Goal: Information Seeking & Learning: Learn about a topic

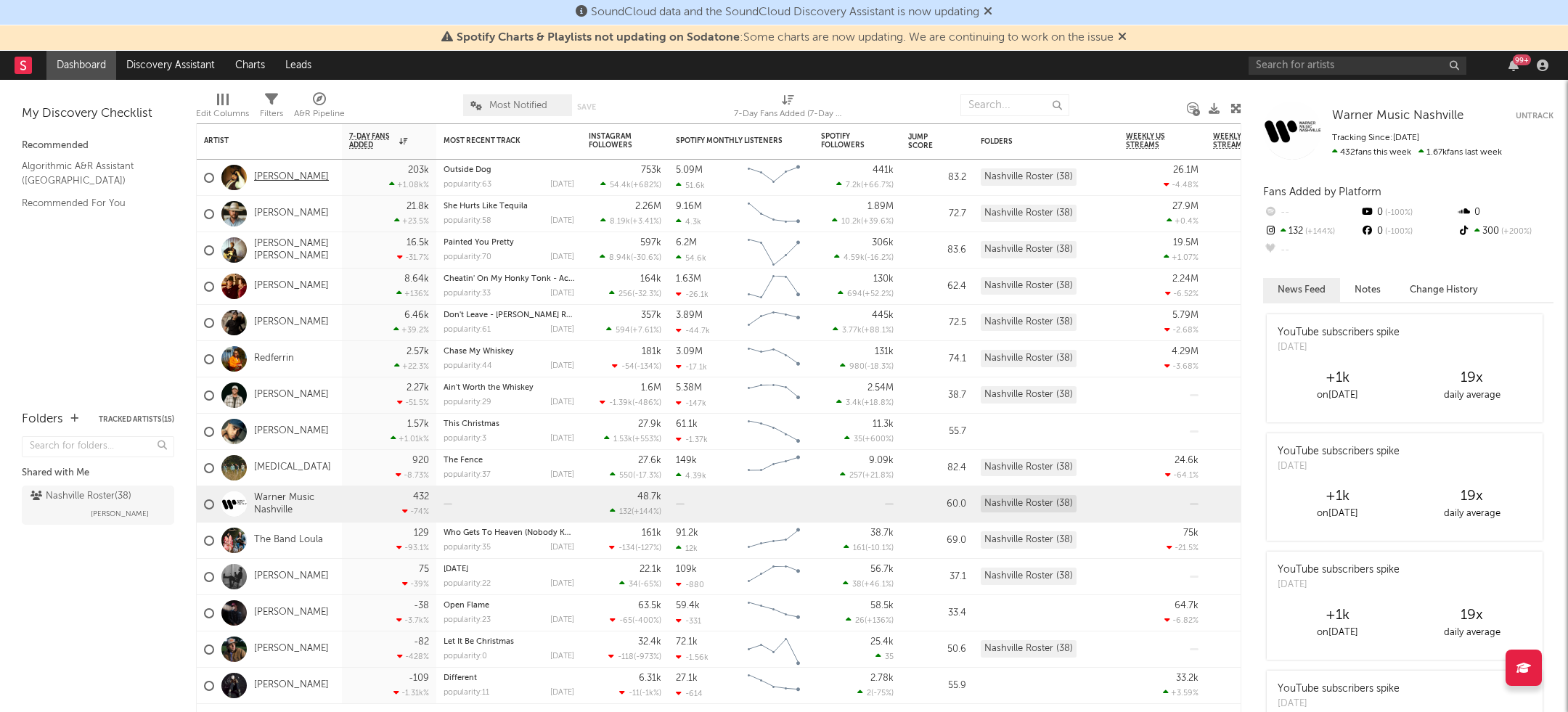
click at [289, 177] on link "[PERSON_NAME]" at bounding box center [292, 177] width 75 height 13
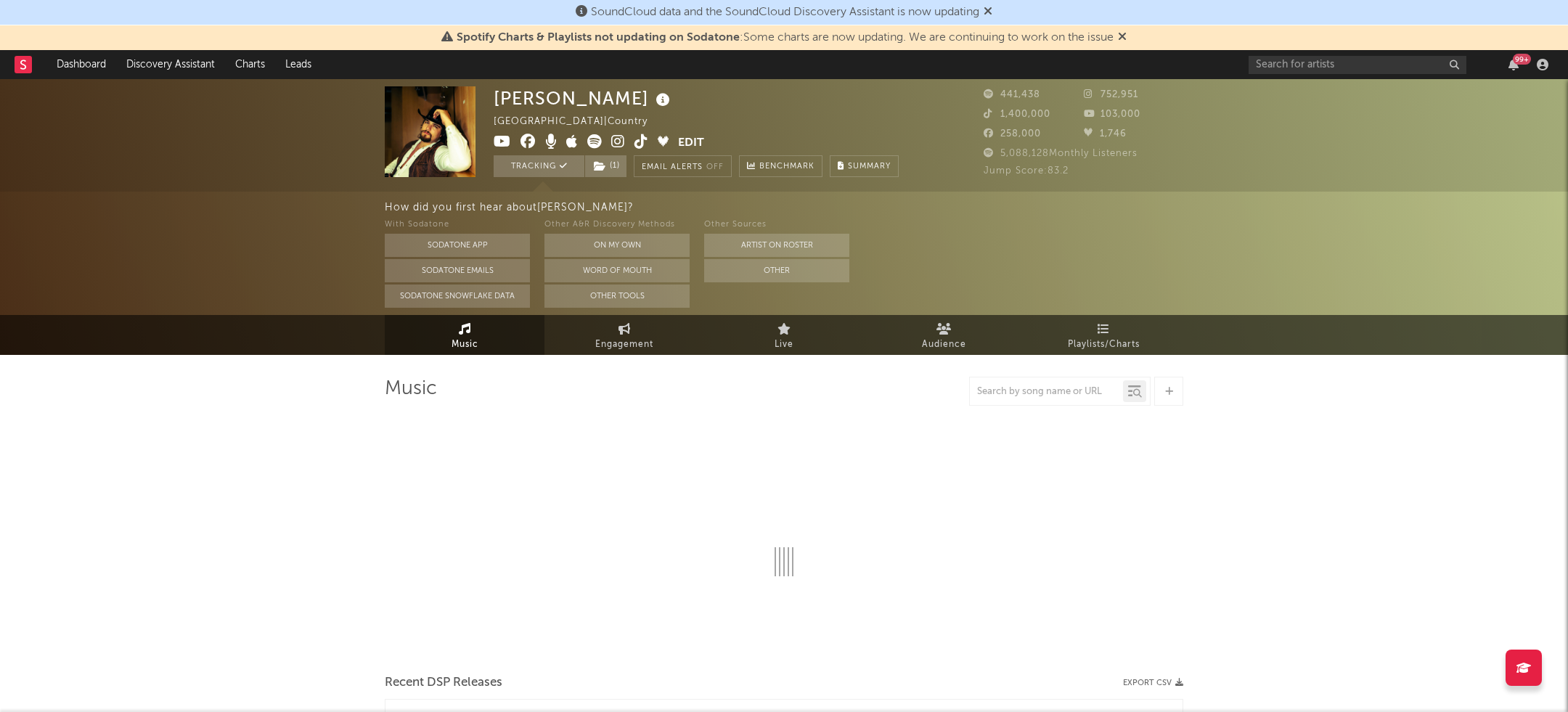
select select "6m"
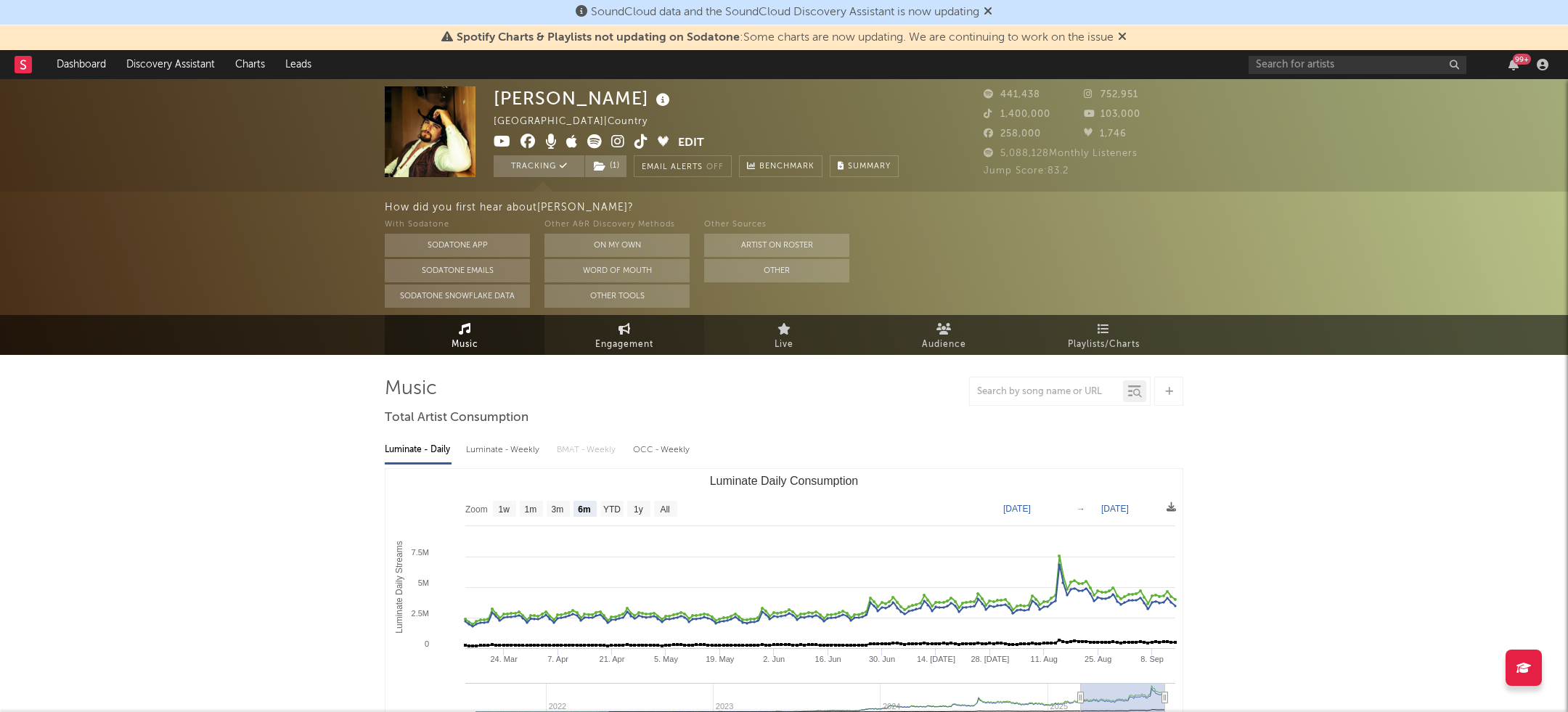
click at [632, 345] on span "Engagement" at bounding box center [625, 344] width 58 height 17
select select "1w"
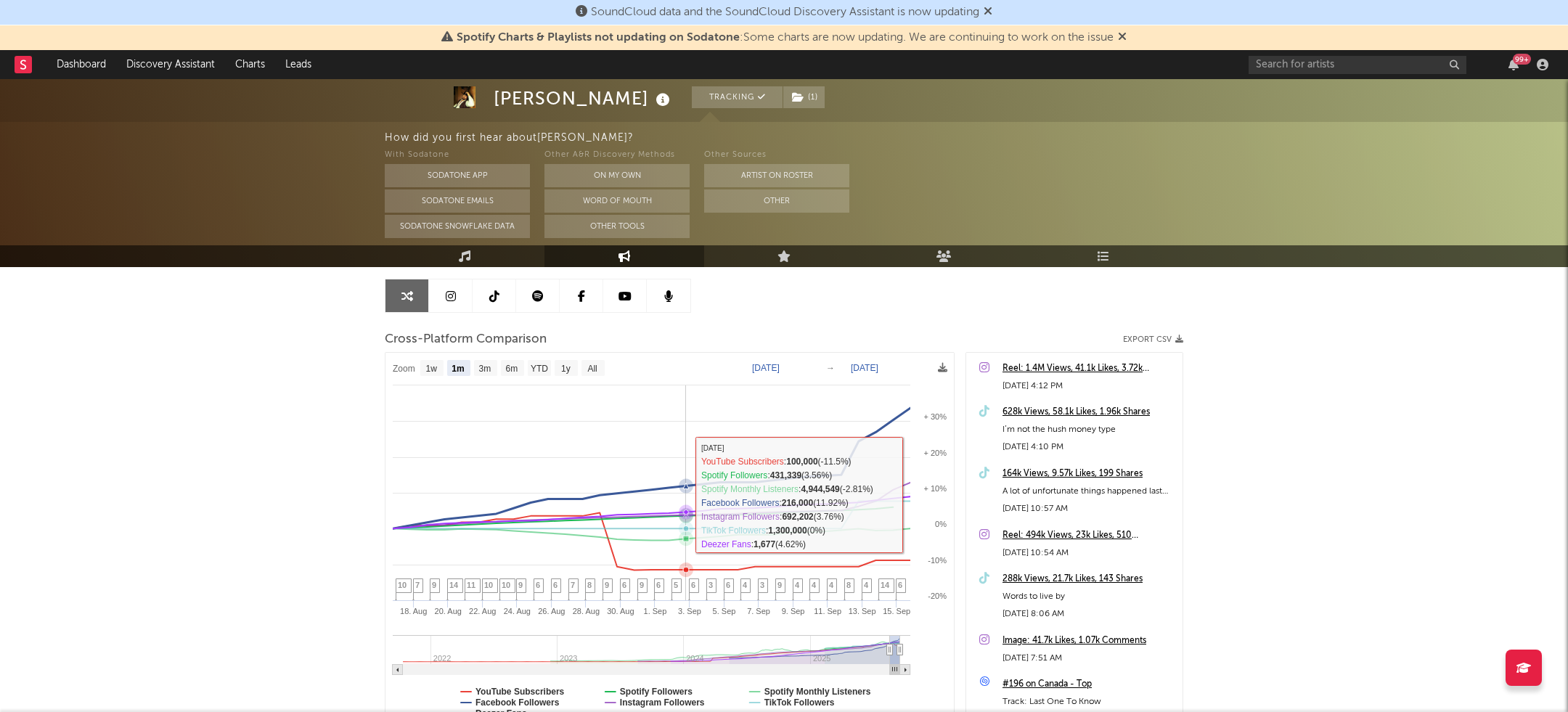
scroll to position [145, 0]
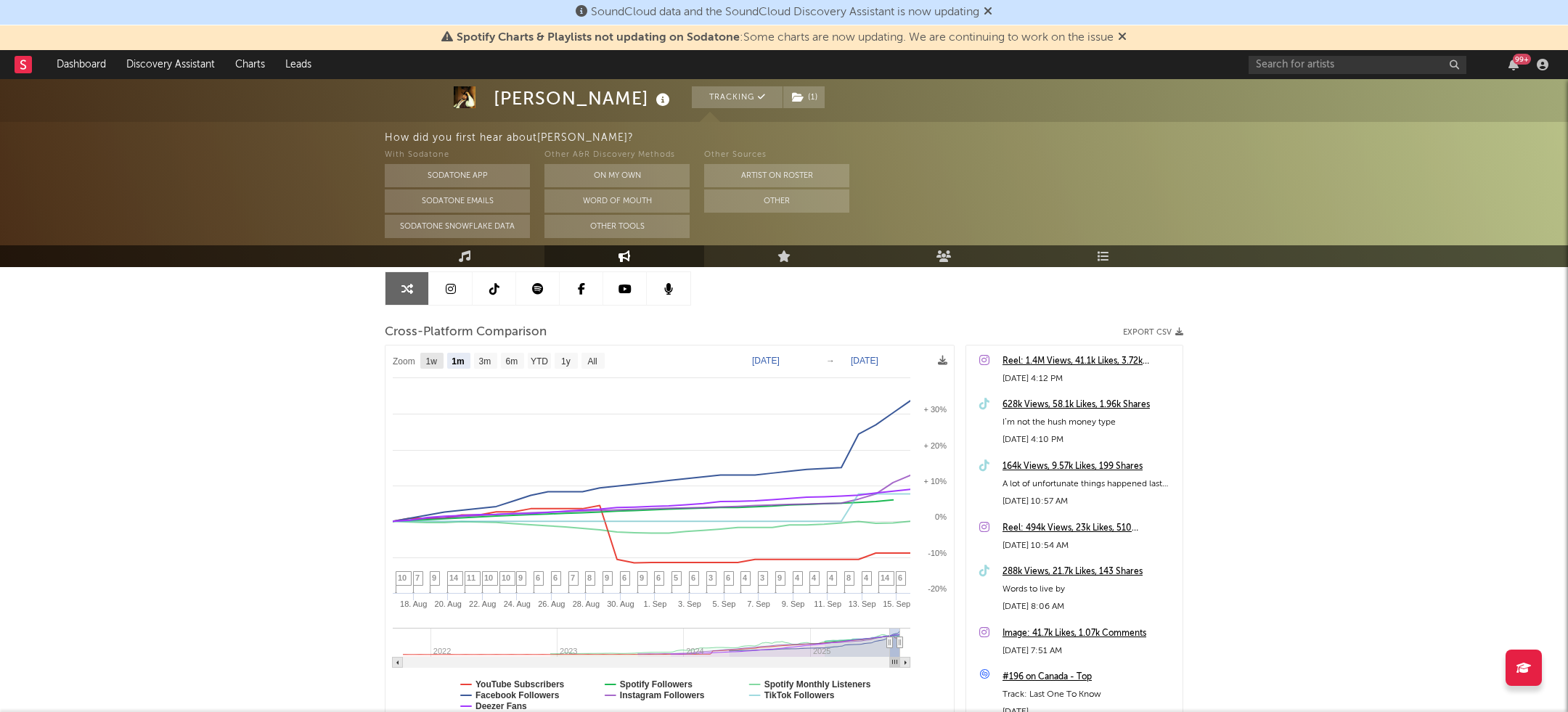
click at [431, 361] on text "1w" at bounding box center [432, 362] width 12 height 10
select select "1w"
type input "[DATE]"
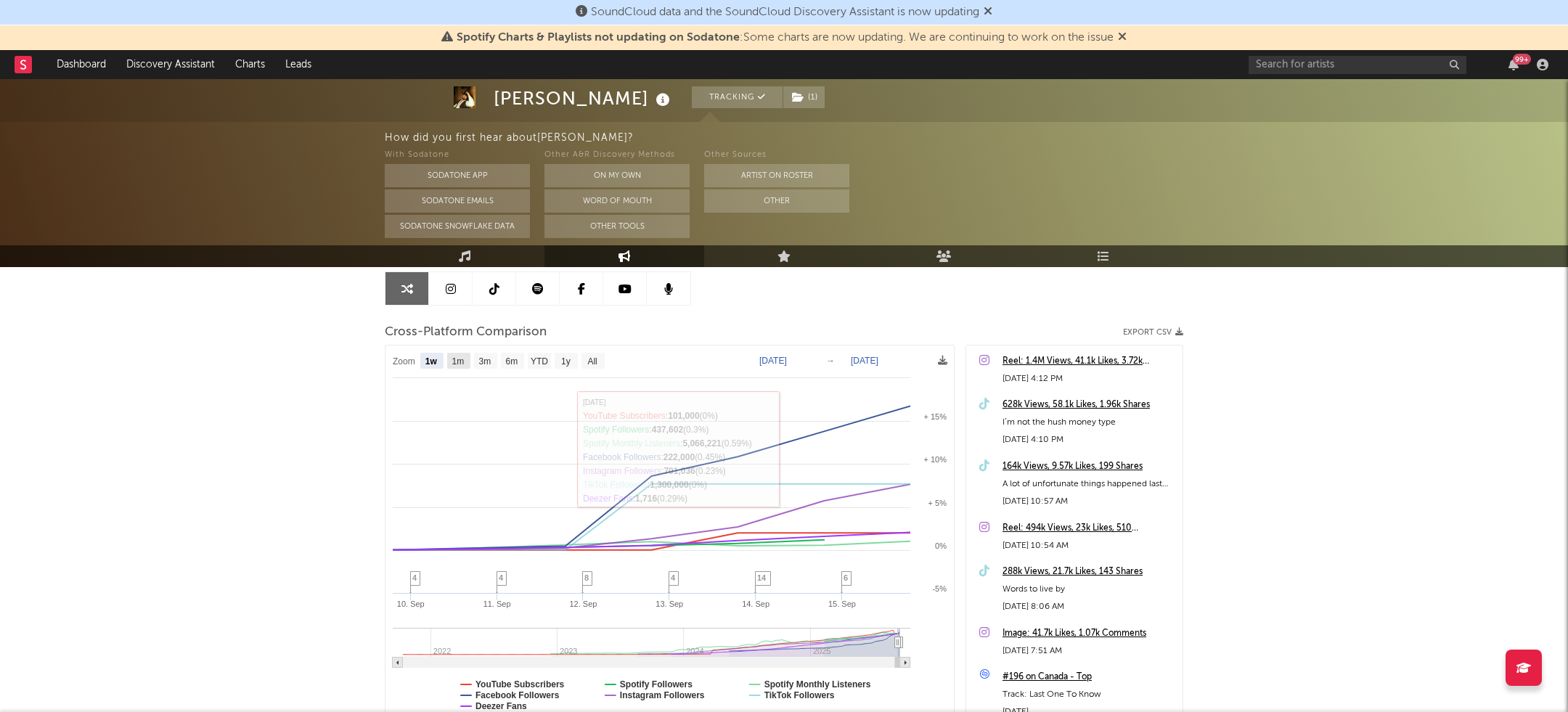
click at [456, 357] on text "1m" at bounding box center [459, 362] width 13 height 10
select select "1m"
type input "[DATE]"
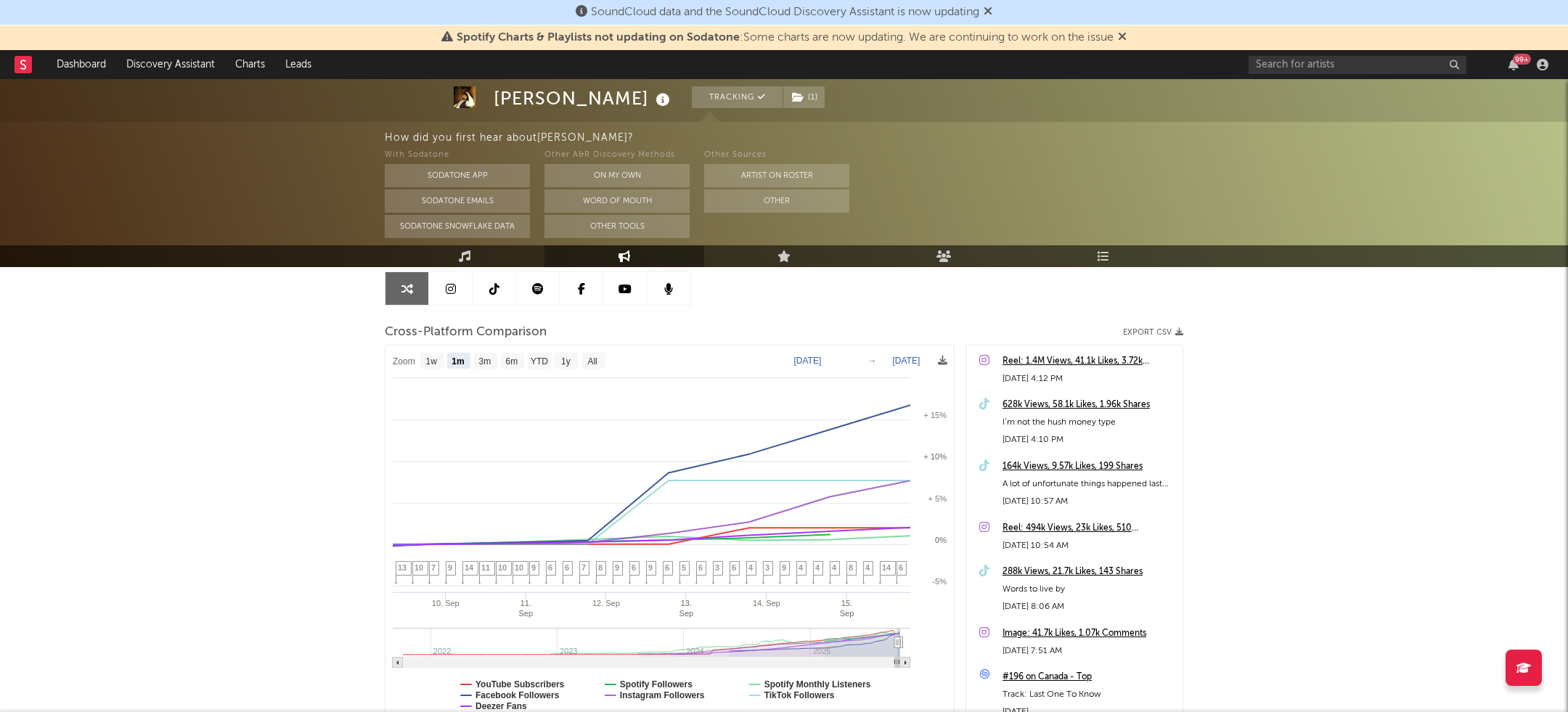
select select "1m"
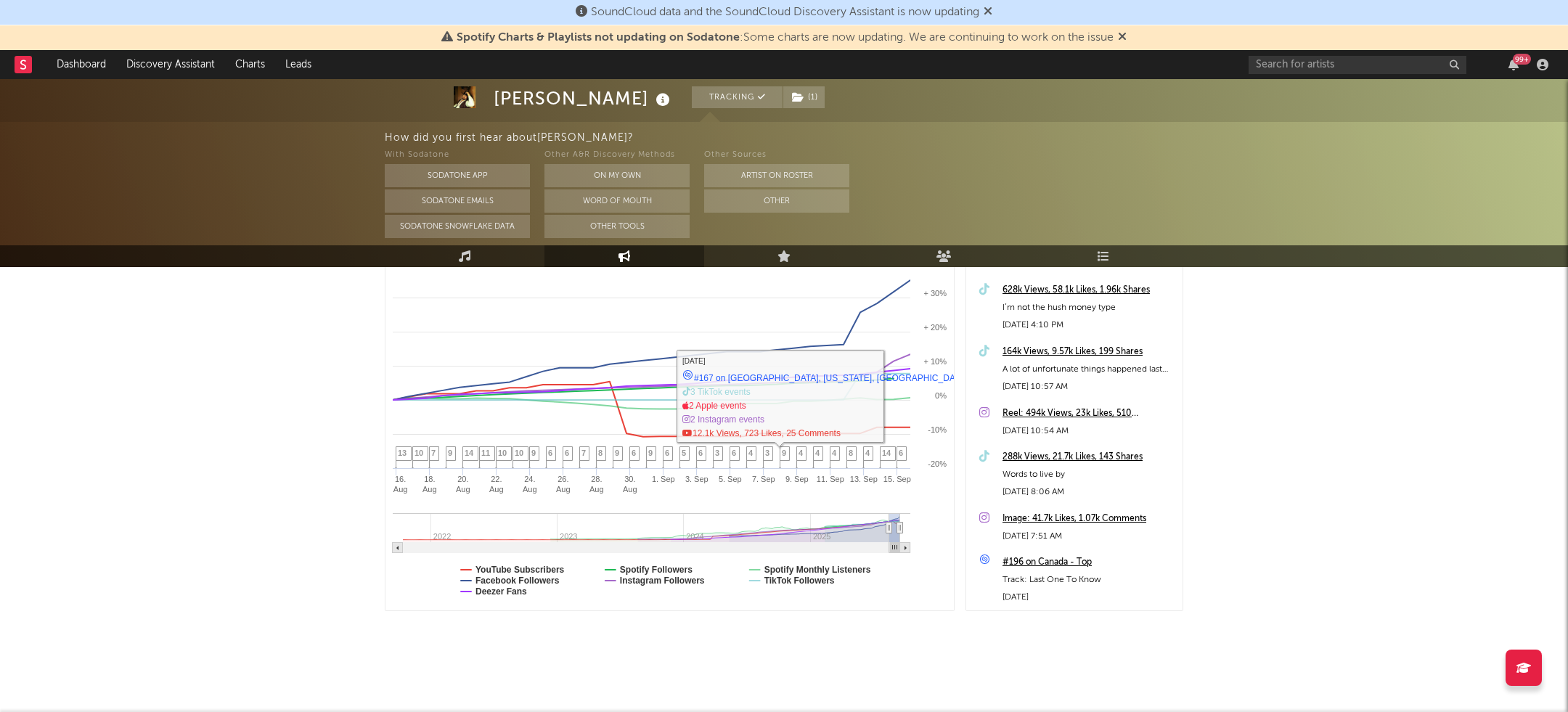
scroll to position [0, 0]
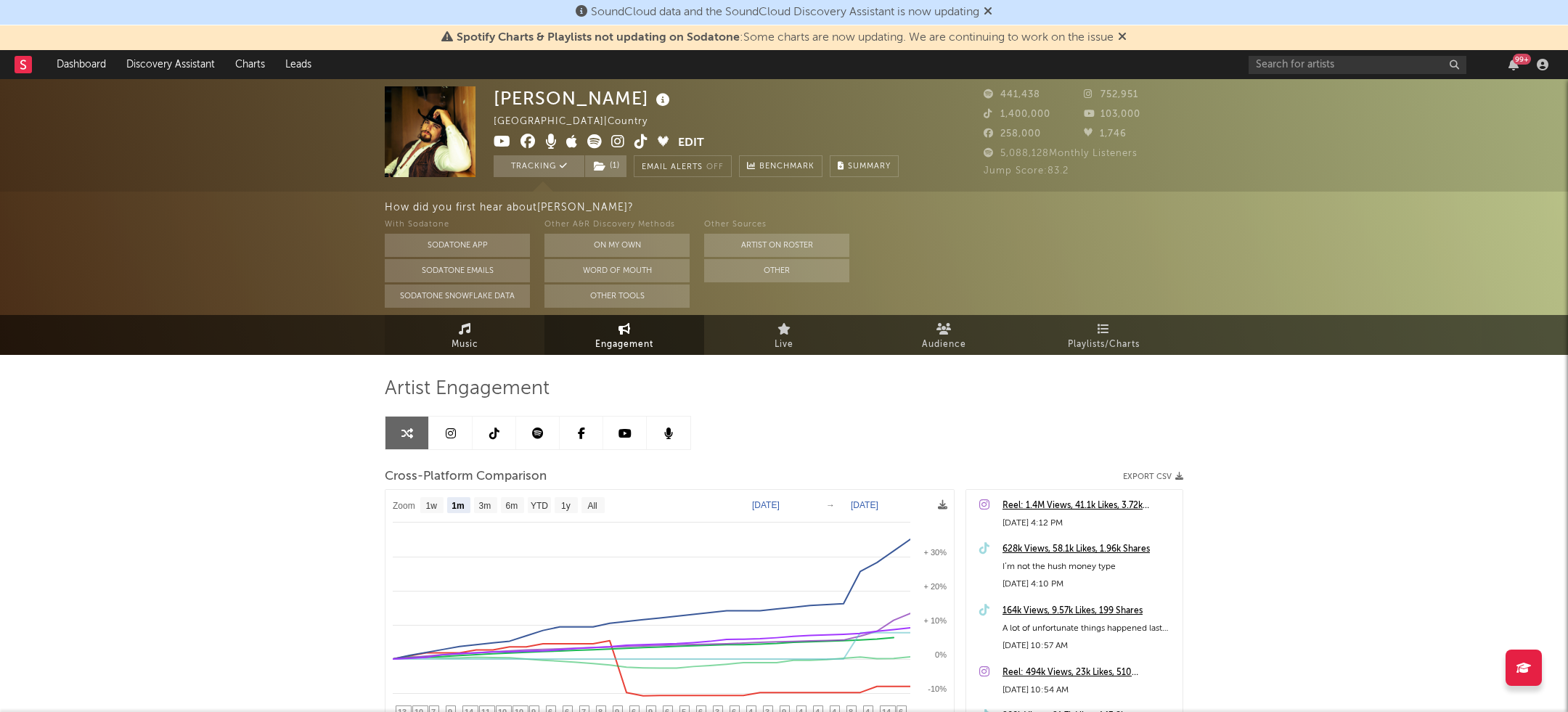
click at [482, 336] on link "Music" at bounding box center [465, 335] width 160 height 40
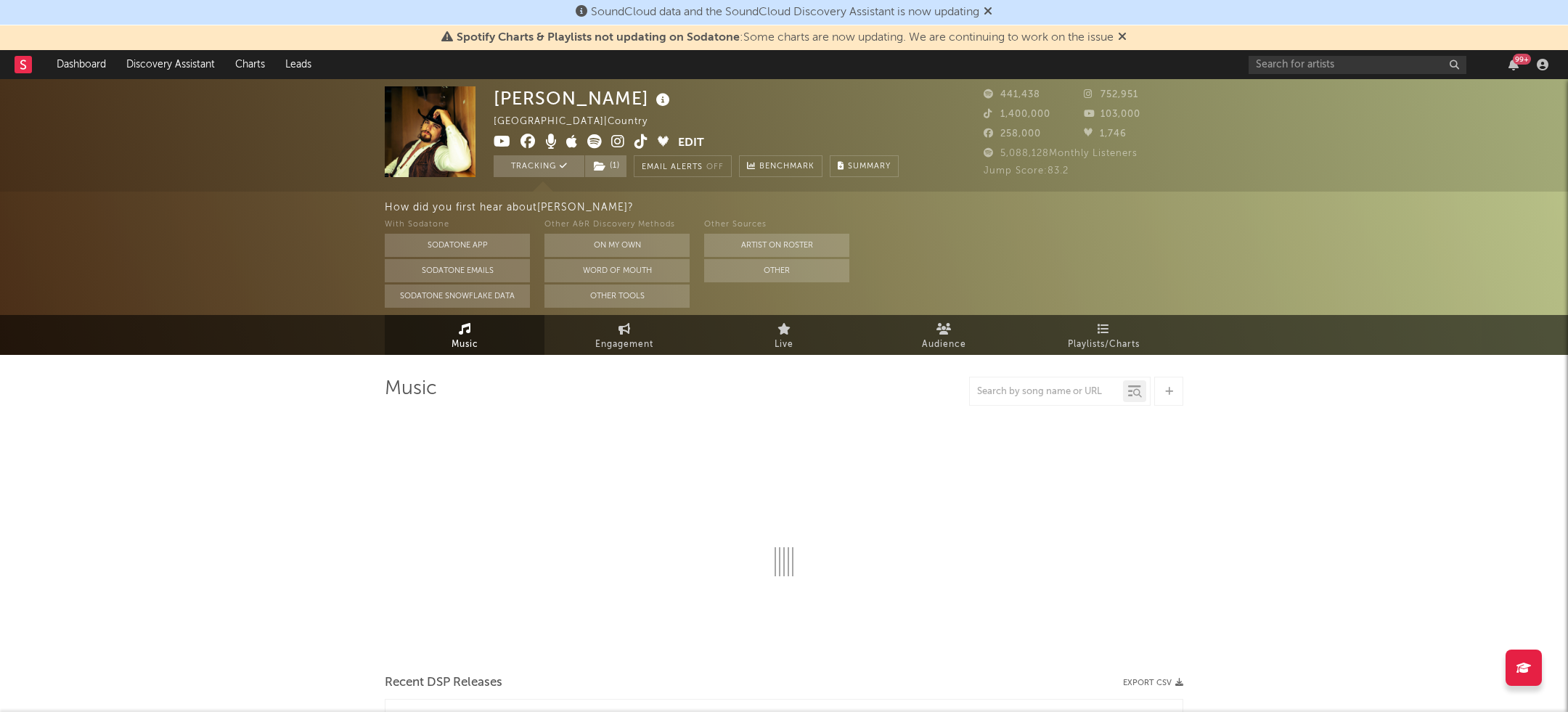
select select "6m"
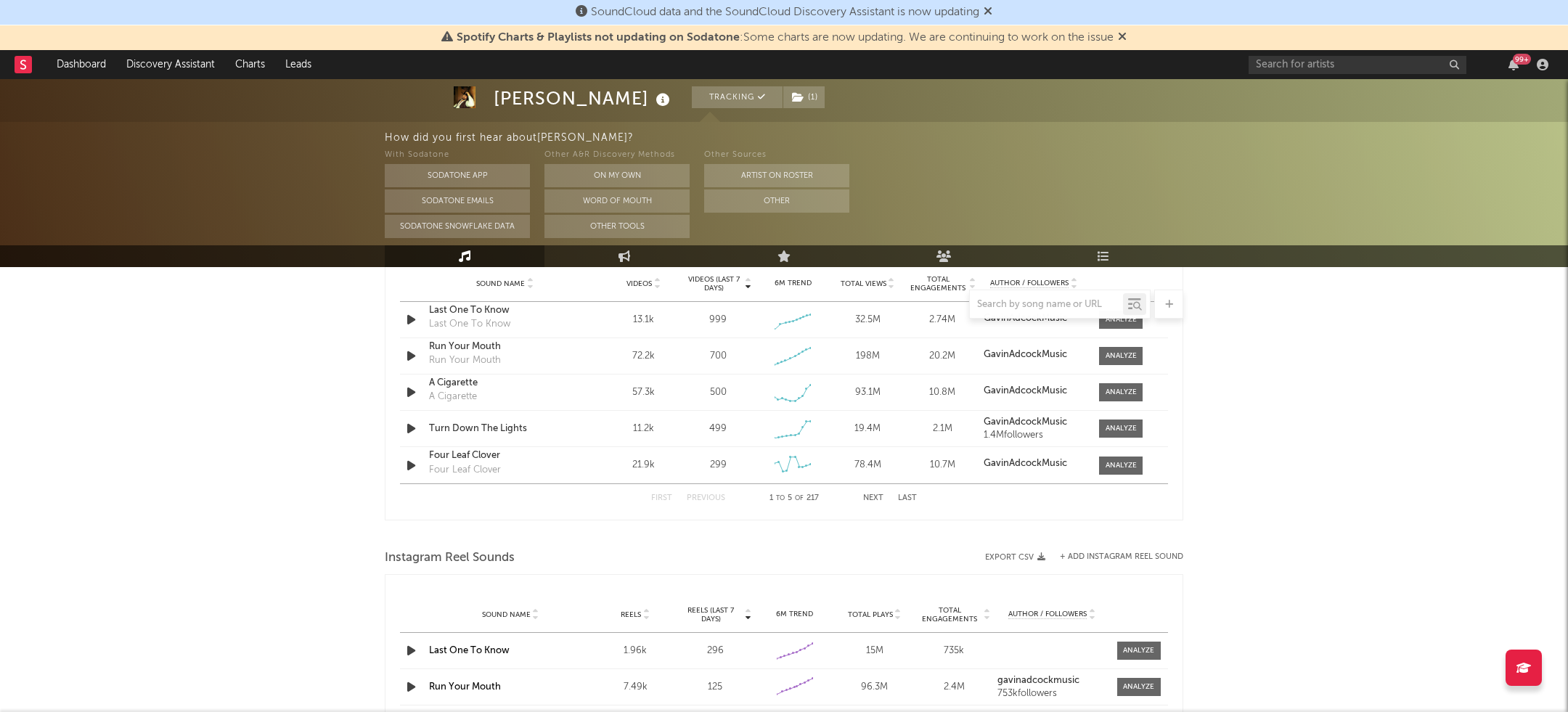
scroll to position [960, 0]
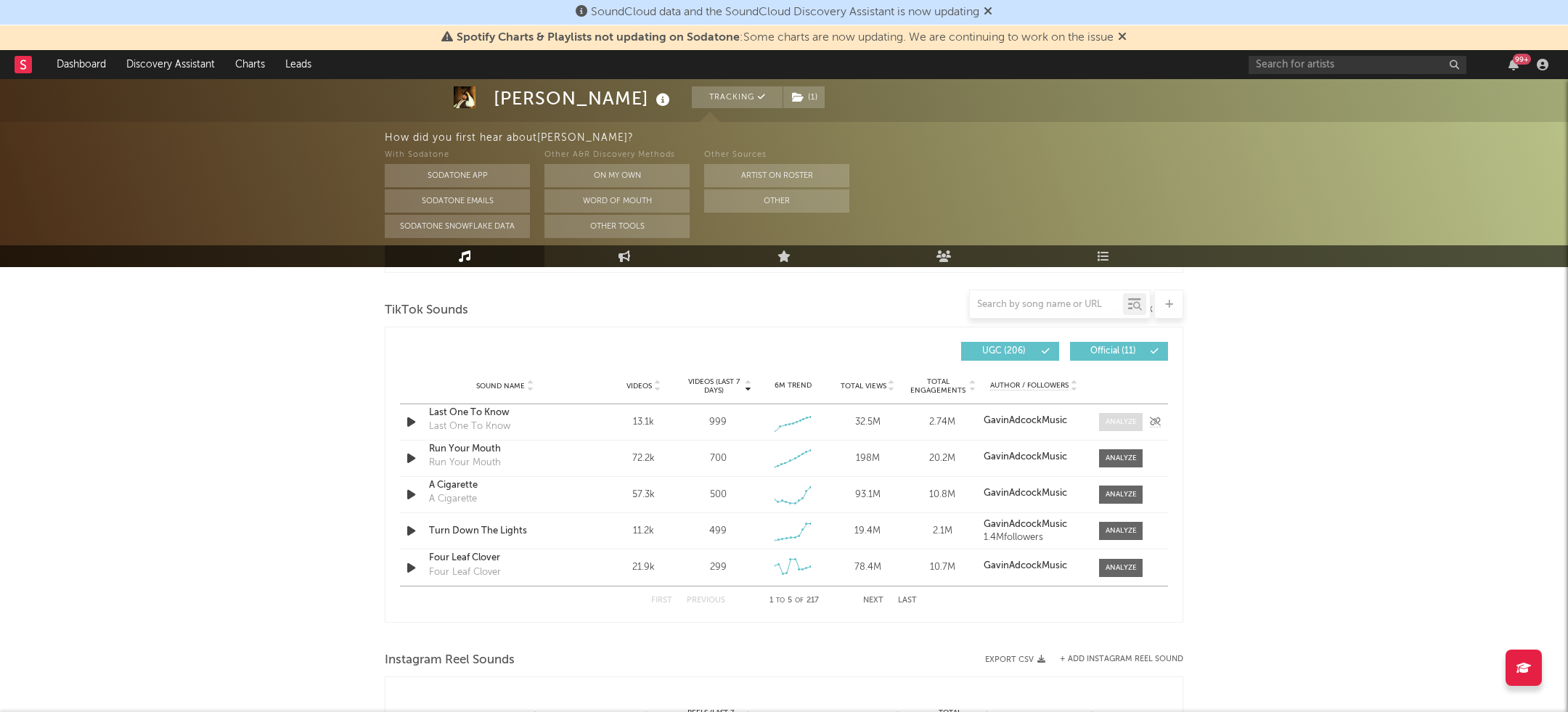
click at [1123, 413] on span at bounding box center [1121, 422] width 43 height 18
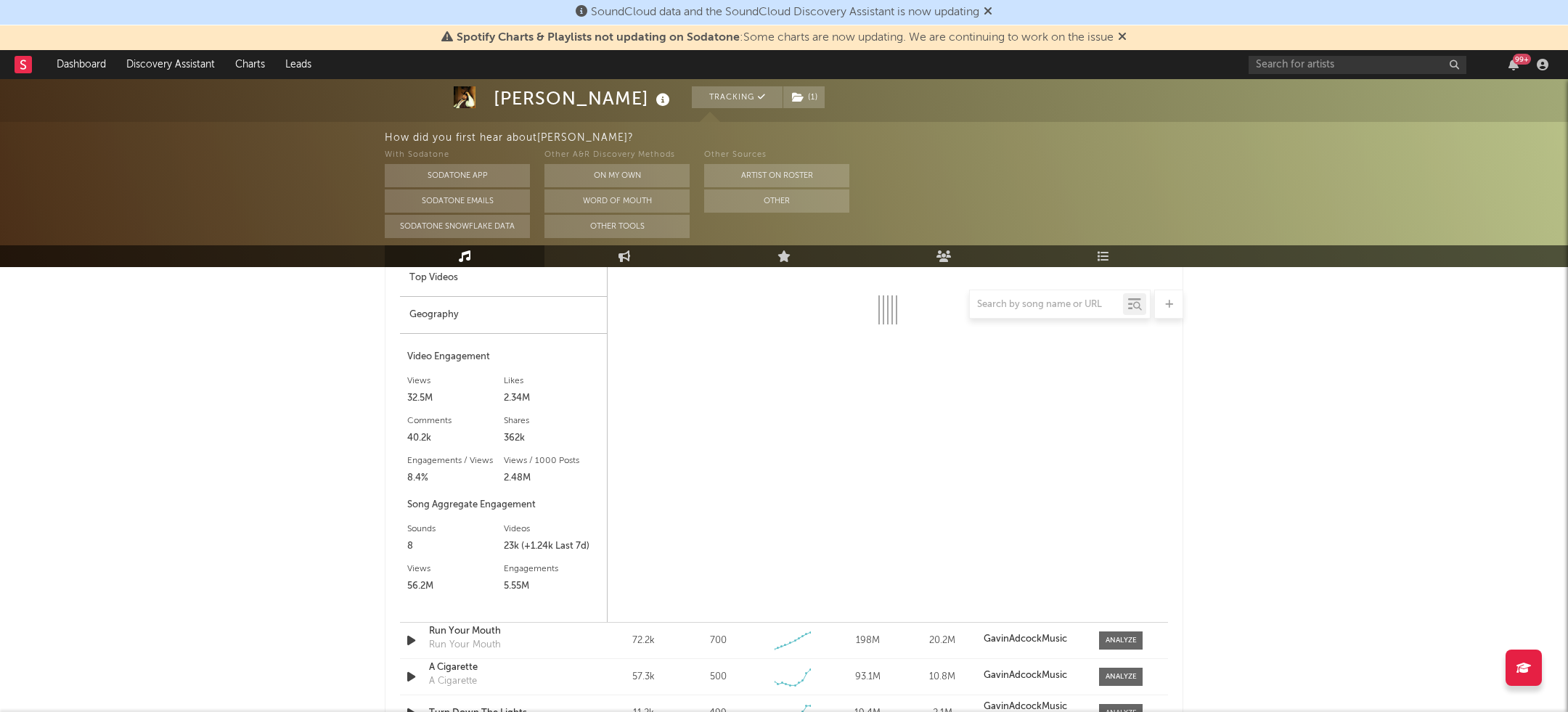
select select "1w"
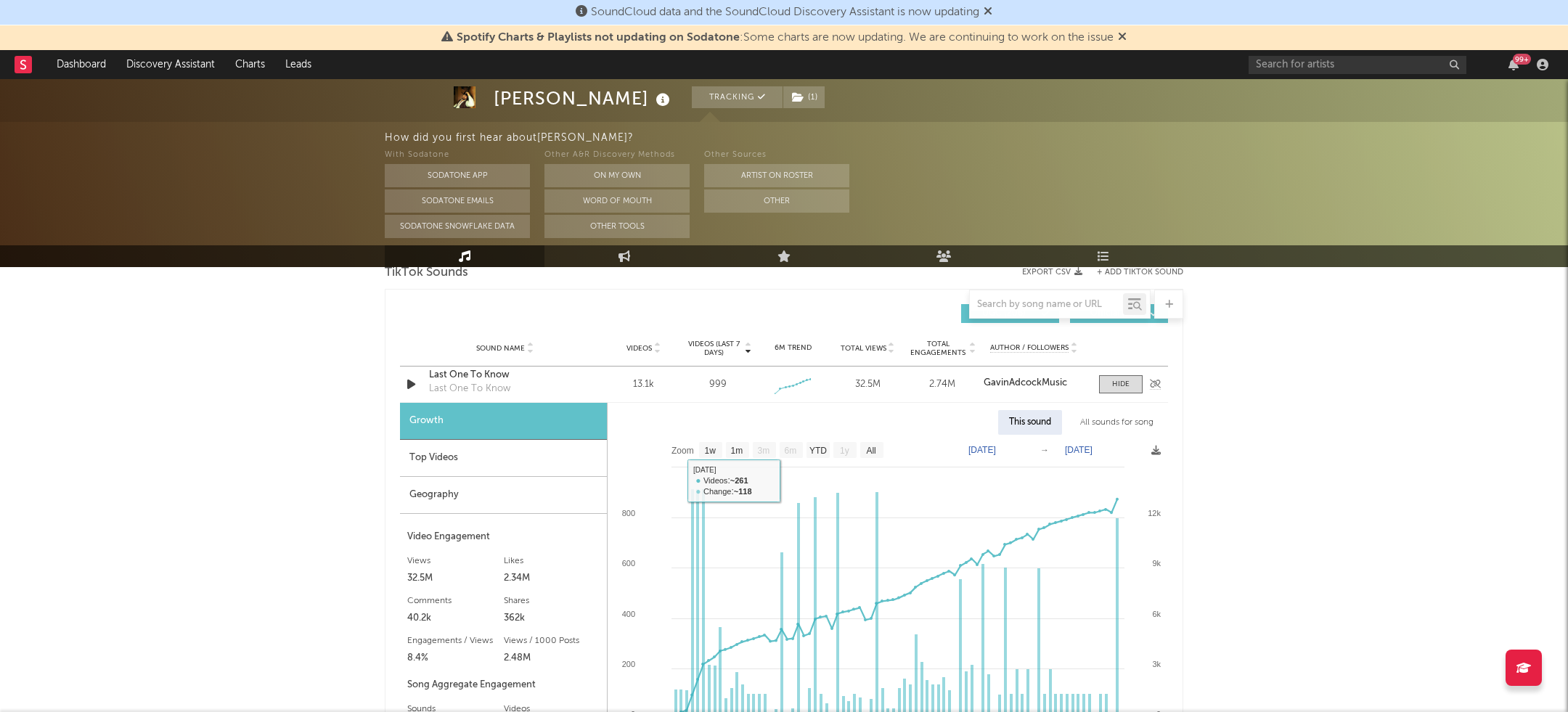
scroll to position [992, 0]
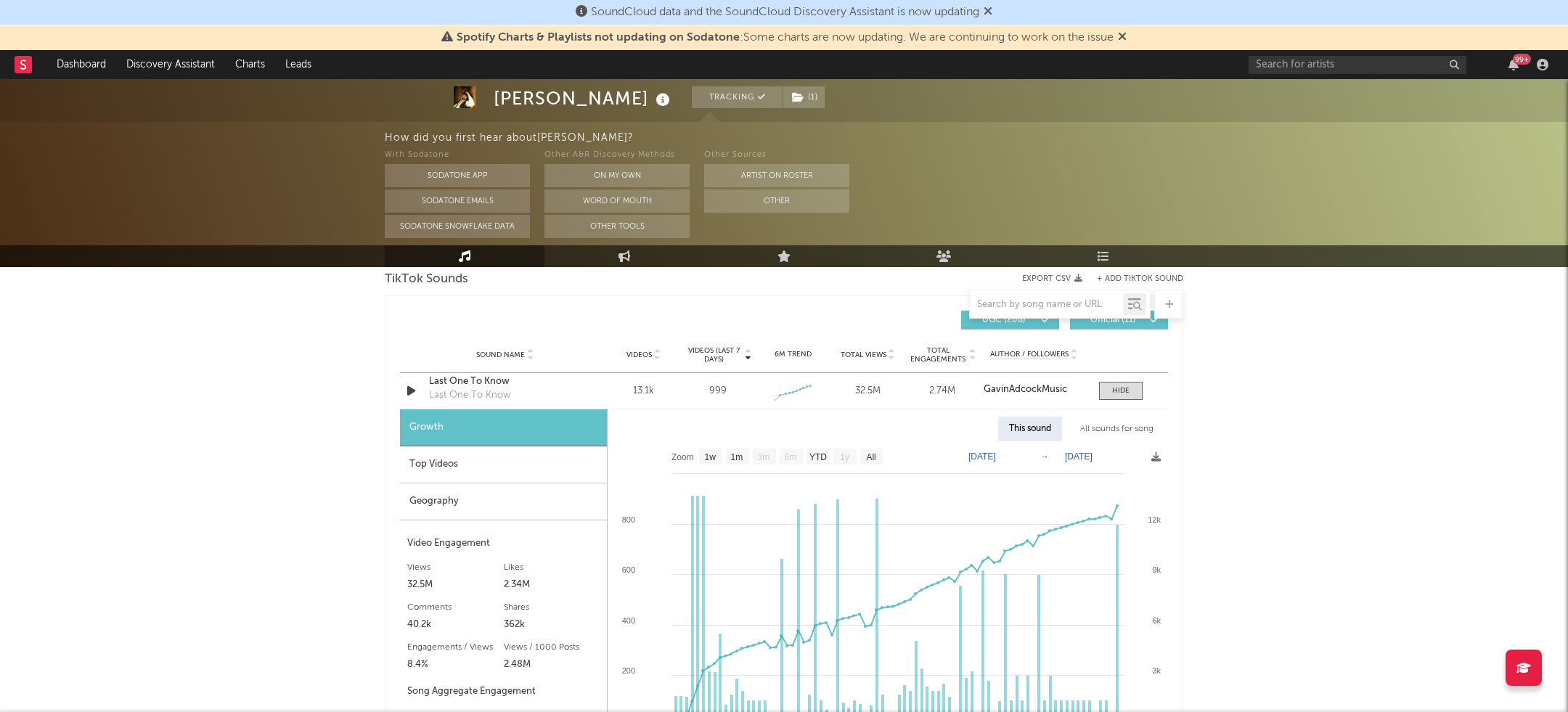
click at [462, 464] on div "Top Videos" at bounding box center [504, 465] width 207 height 37
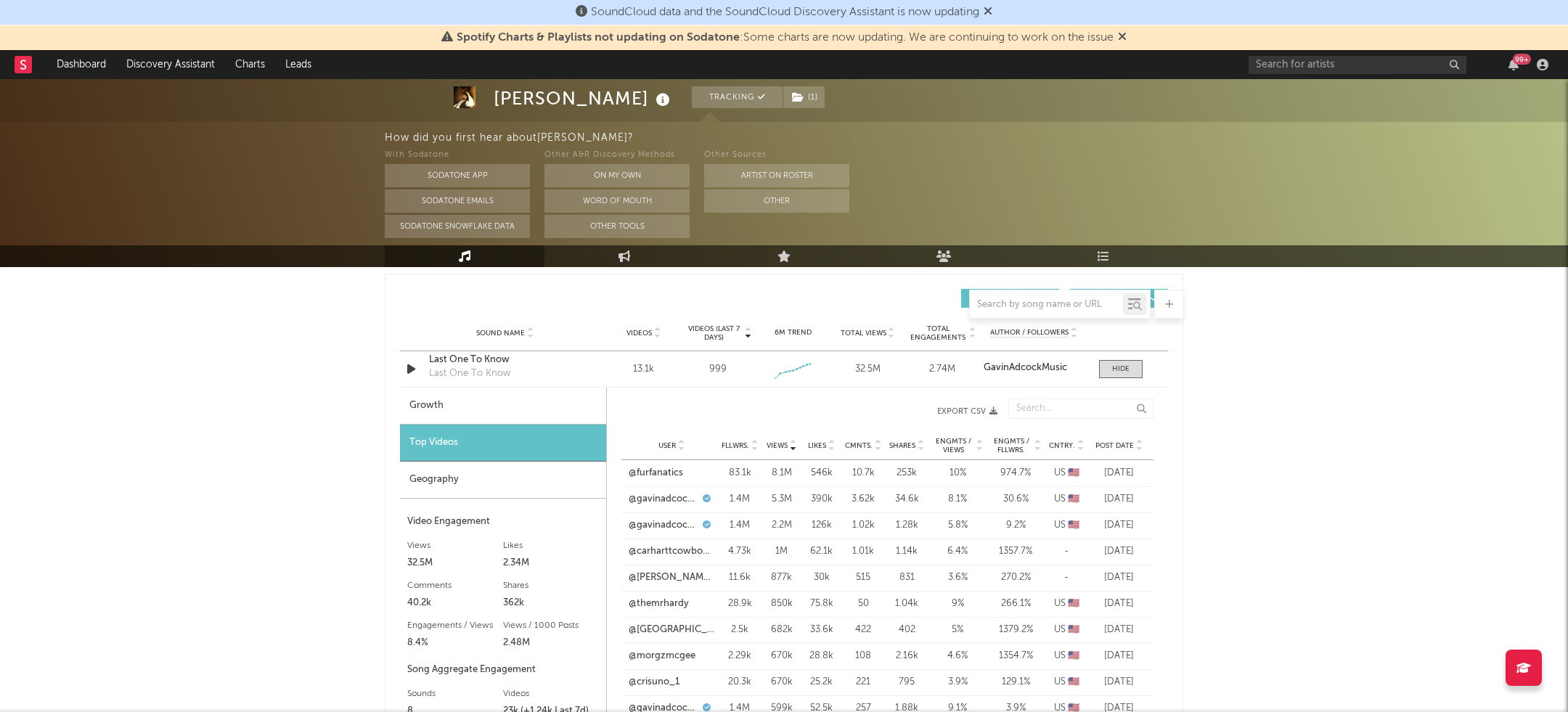
scroll to position [1020, 0]
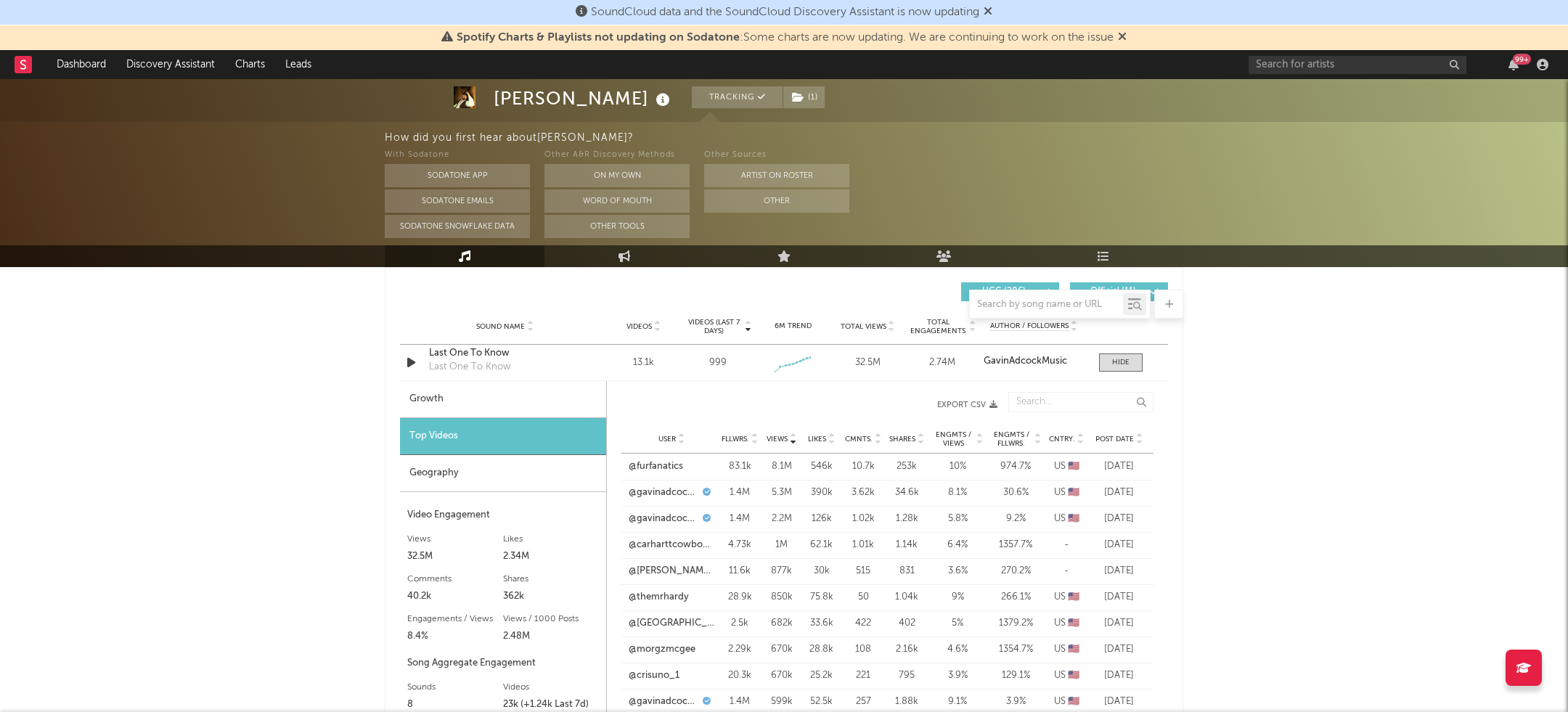
click at [1109, 436] on span "Post Date" at bounding box center [1115, 439] width 39 height 9
click at [658, 464] on link "@laurafoister77" at bounding box center [662, 466] width 68 height 14
click at [642, 499] on div "User @oletc Fllwrs. 492k Views 6.68k Likes 25 Cmnts. 0 Shares 3 Engmts / Views …" at bounding box center [888, 493] width 532 height 26
click at [642, 496] on link "@oletc" at bounding box center [643, 492] width 30 height 14
click at [640, 540] on link "@wisco3" at bounding box center [648, 545] width 39 height 14
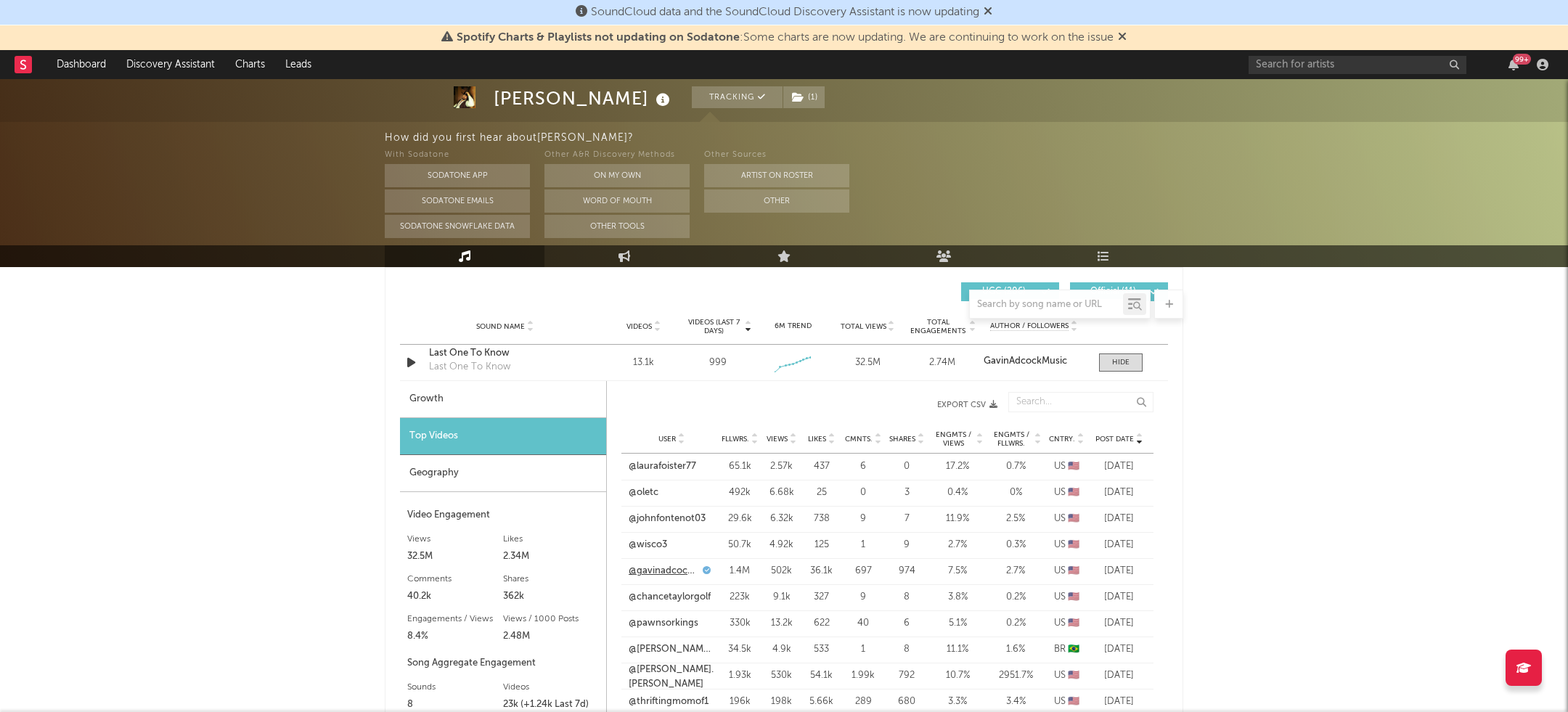
click at [664, 566] on link "@gavinadcockmusic" at bounding box center [664, 571] width 70 height 14
click at [661, 590] on link "@chancetaylorgolf" at bounding box center [670, 597] width 82 height 14
